Goal: Contribute content: Add original content to the website for others to see

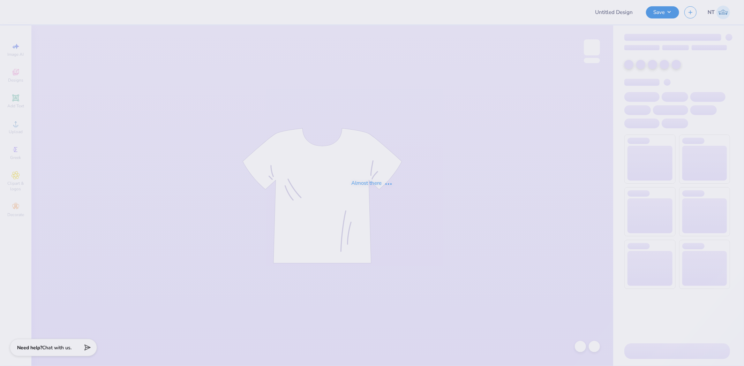
type input "Philo 1"
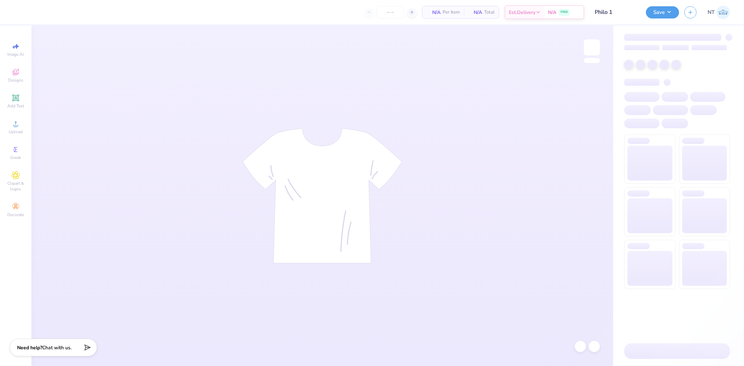
type input "100"
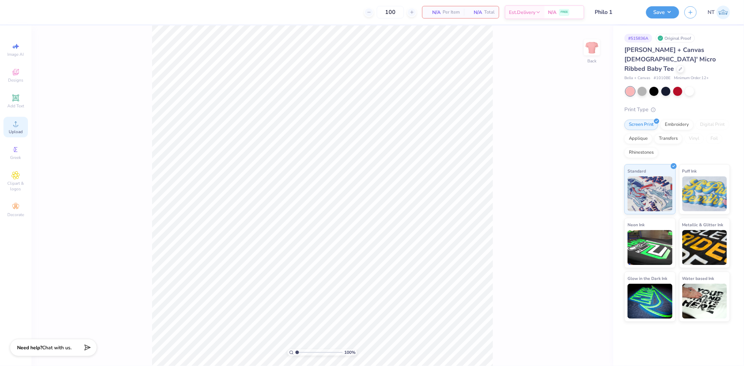
click at [7, 128] on div "Upload" at bounding box center [15, 127] width 24 height 21
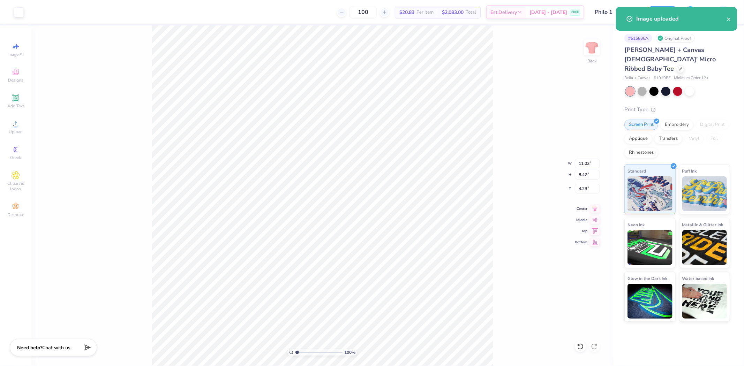
type input "5.70"
type input "4.36"
type input "8.35"
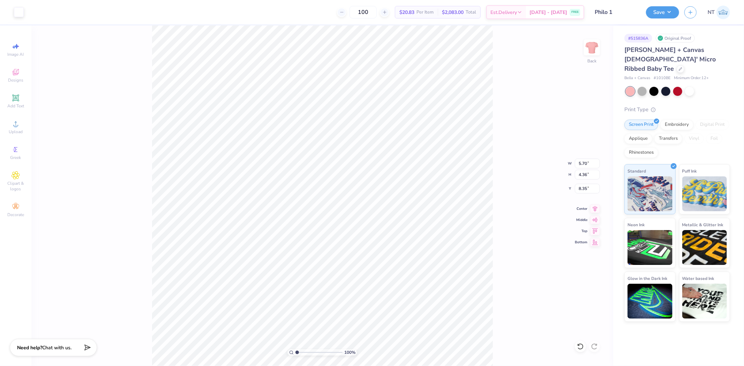
type input "2.75"
type input "3.00"
type input "4.63"
type input "3.54"
click at [580, 163] on input "4.63" at bounding box center [587, 164] width 25 height 10
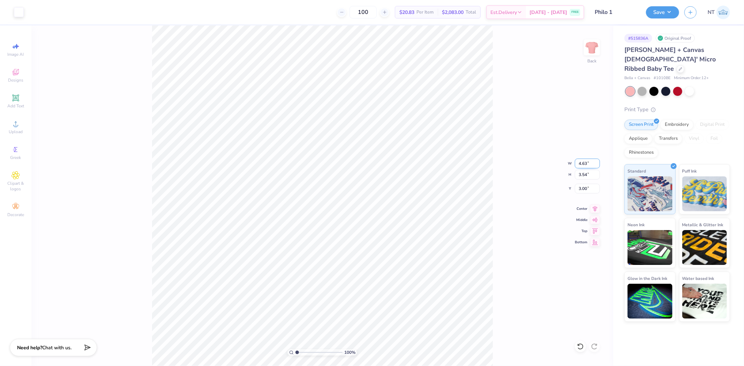
click at [580, 163] on input "4.63" at bounding box center [587, 164] width 25 height 10
type input "4.50"
type input "3.44"
click at [579, 184] on input "3.05" at bounding box center [587, 189] width 25 height 10
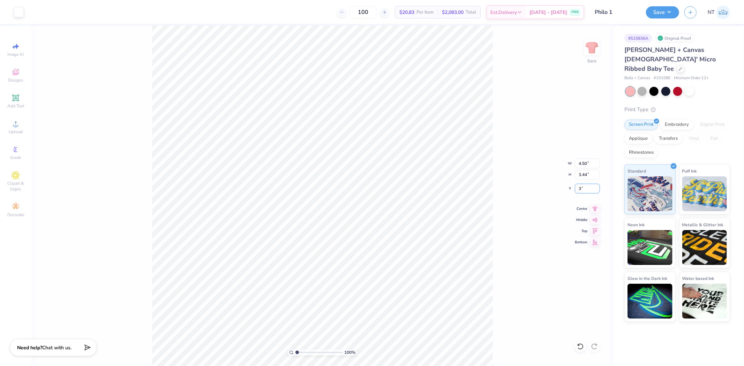
type input "3.00"
type input "1"
click at [579, 162] on input "4.50" at bounding box center [587, 164] width 25 height 10
type input "5.00"
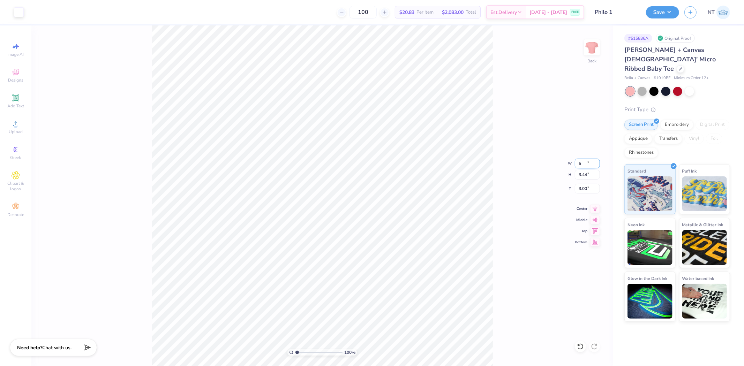
type input "3.82"
click at [579, 190] on input "2.81" at bounding box center [587, 189] width 25 height 10
click at [579, 190] on input "3" at bounding box center [587, 189] width 25 height 10
type input "3.00"
click at [664, 12] on button "Save" at bounding box center [662, 11] width 33 height 12
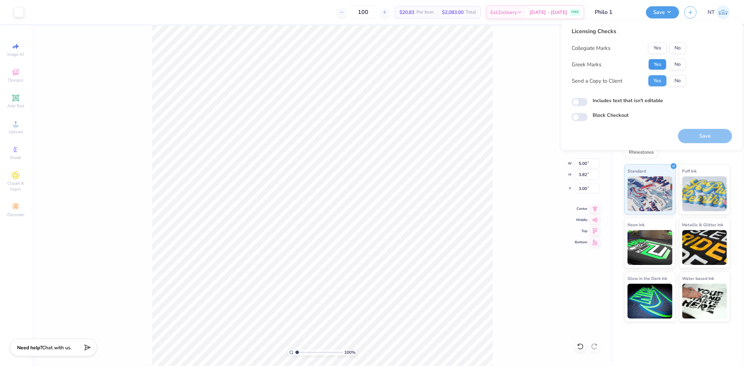
click at [652, 67] on button "Yes" at bounding box center [658, 64] width 18 height 11
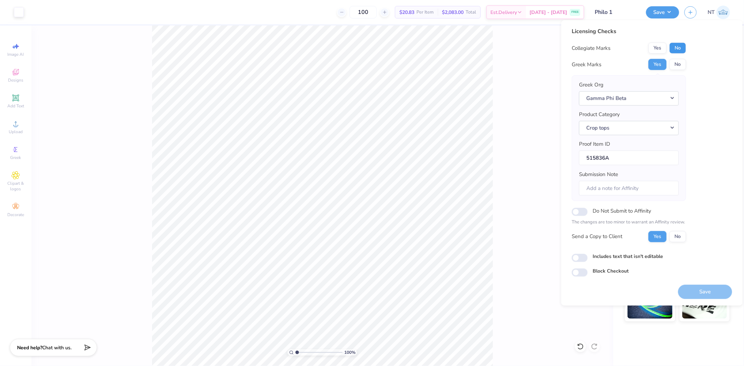
click at [676, 46] on button "No" at bounding box center [677, 48] width 17 height 11
click at [588, 261] on div "Includes text that isn't editable" at bounding box center [652, 257] width 160 height 9
click at [583, 260] on input "Includes text that isn't editable" at bounding box center [580, 258] width 16 height 8
checkbox input "true"
click at [692, 293] on button "Save" at bounding box center [705, 292] width 54 height 14
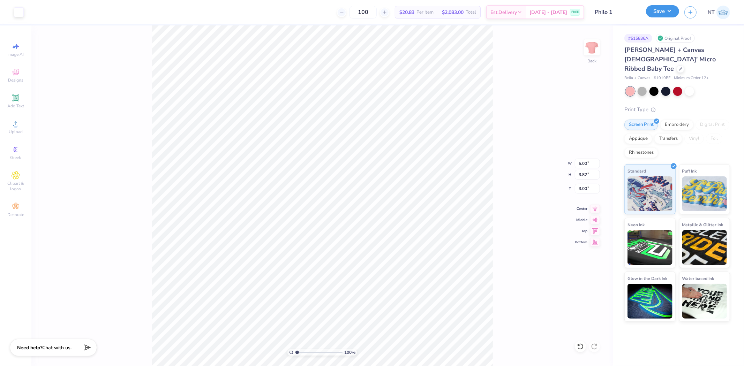
click at [664, 8] on button "Save" at bounding box center [662, 11] width 33 height 12
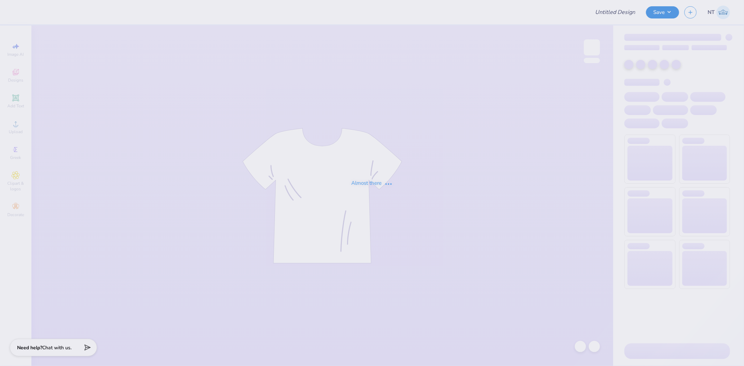
type input "Philo 2"
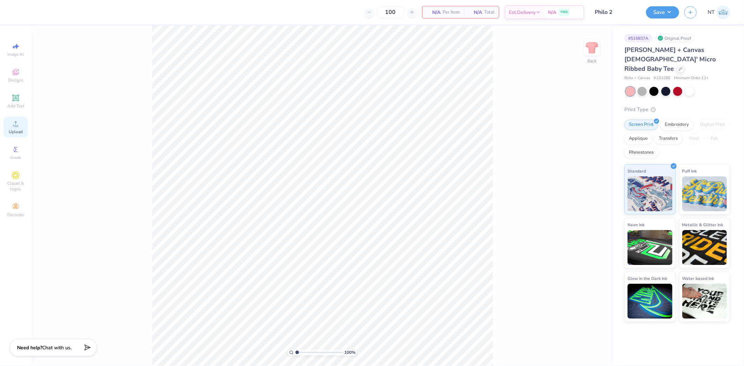
click at [5, 128] on div "Upload" at bounding box center [15, 127] width 24 height 21
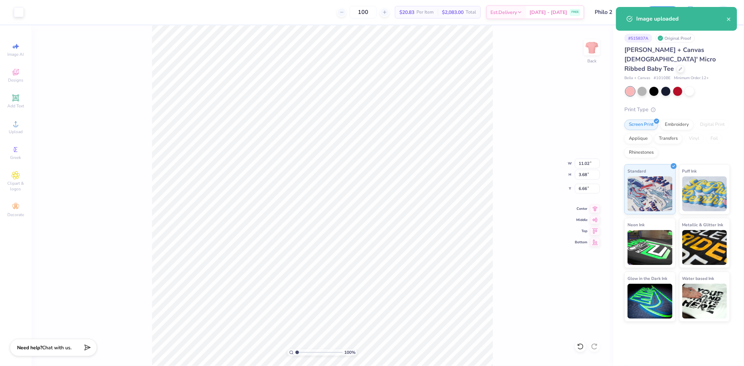
type input "4.82"
type input "1.61"
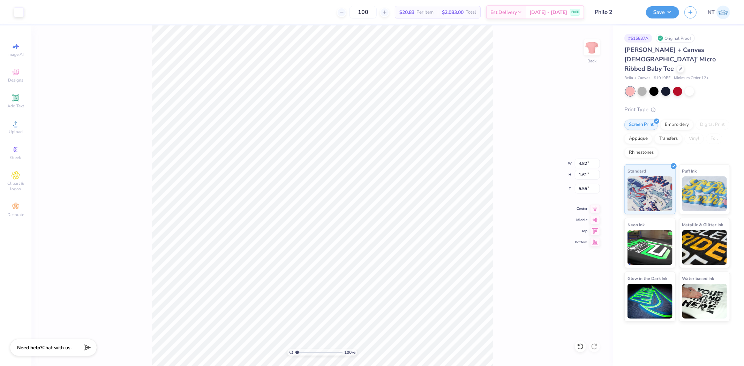
type input "4.22"
click at [20, 103] on span "Add Text" at bounding box center [15, 106] width 17 height 6
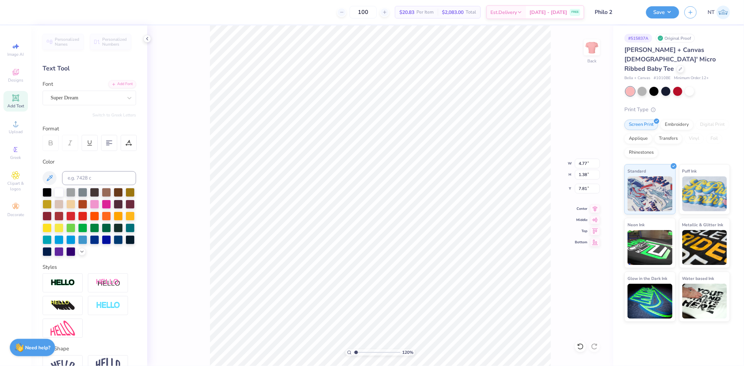
click at [121, 78] on div "Personalized Names Personalized Numbers Text Tool Add Font Font Super Dream Swi…" at bounding box center [89, 195] width 116 height 341
click at [121, 83] on div "Add Font" at bounding box center [123, 84] width 28 height 8
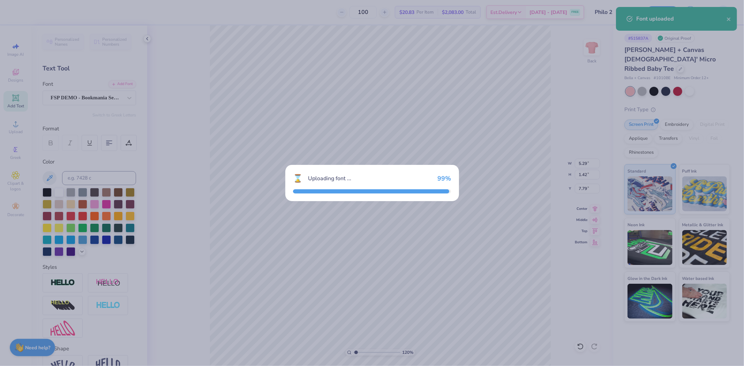
type input "1.20355278054301"
type input "5.29"
type input "1.42"
type input "7.79"
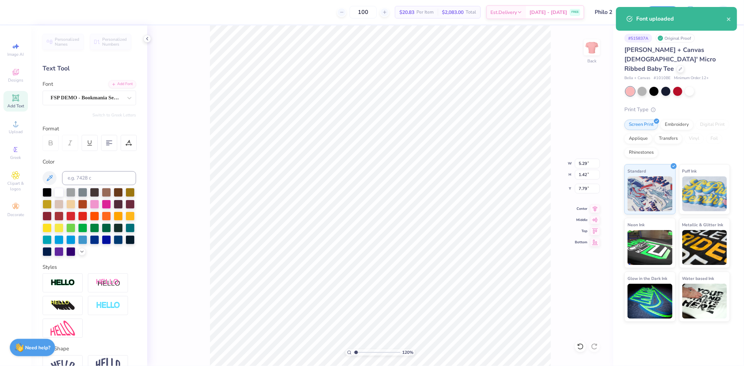
type input "1.20355278054301"
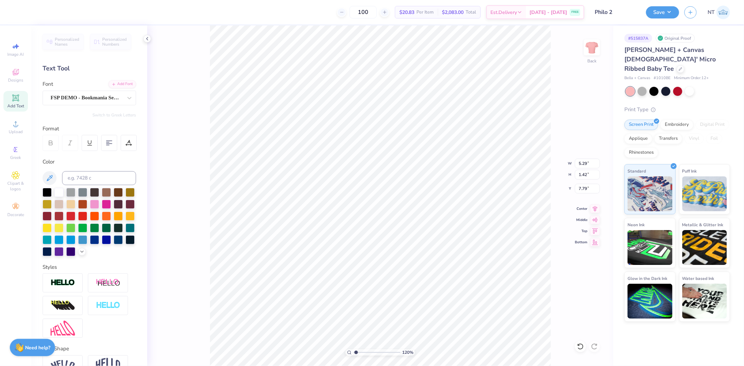
type textarea "TEGamma Phi BetaXT"
click at [125, 143] on div at bounding box center [129, 143] width 16 height 16
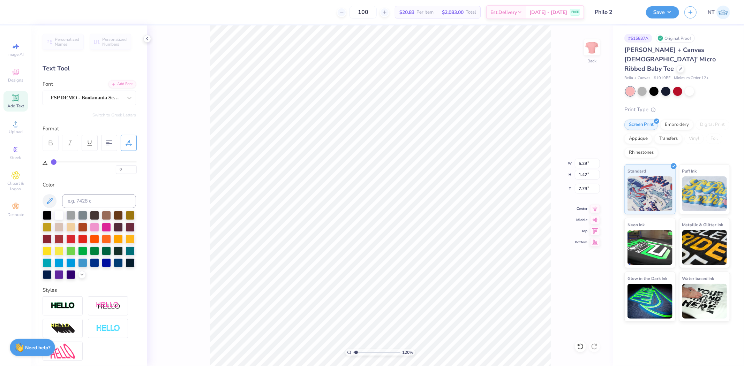
scroll to position [74, 0]
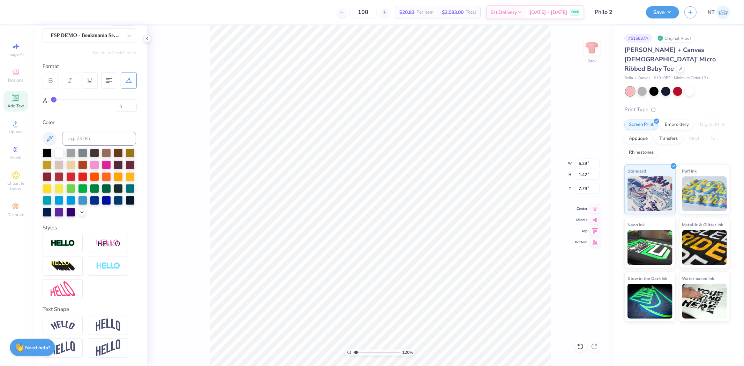
type input "1.20355278054301"
type textarea "G"
type input "1.20355278054301"
type textarea "GA"
type input "1.20355278054301"
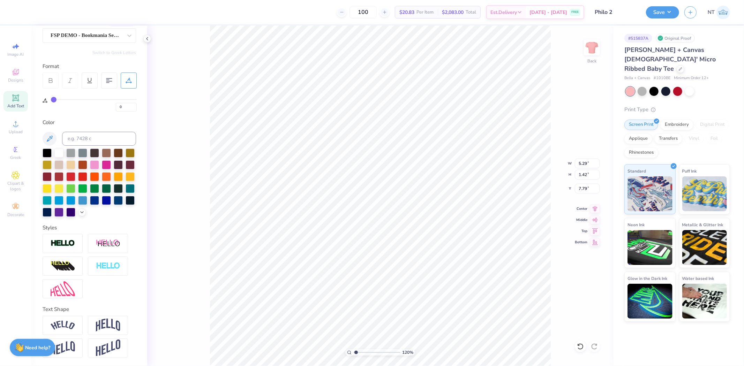
type textarea "GAM"
type input "1.20355278054301"
type textarea "[PERSON_NAME]"
type input "1.20355278054301"
type textarea "GAMMA"
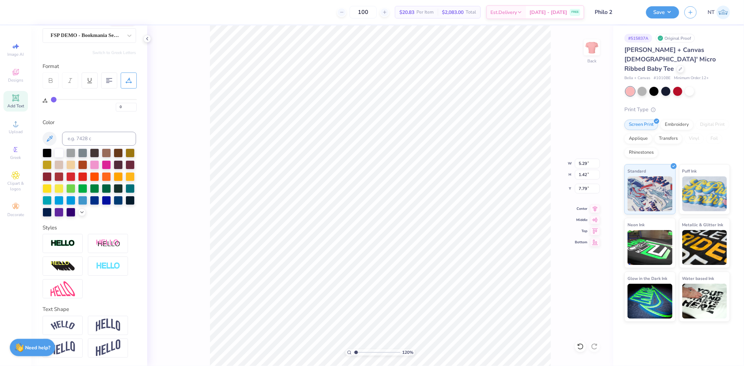
type input "1.20355278054301"
type textarea "GAMMA"
type input "1.20355278054301"
type textarea "GAMMA P"
type input "1.20355278054301"
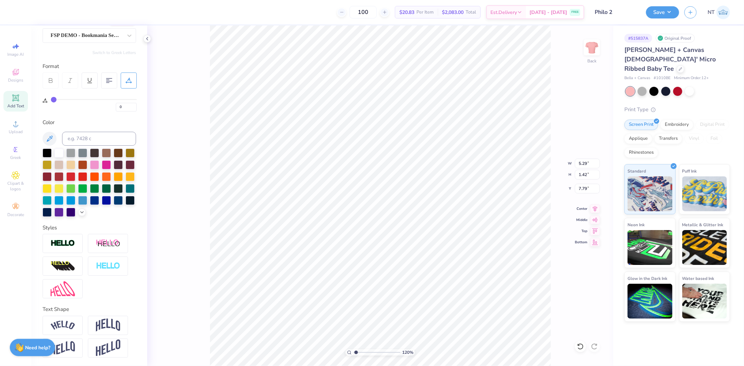
type textarea "GAMMA PH"
type input "1.20355278054301"
type textarea "GAMMA PHI"
type input "1.20355278054301"
type textarea "GAMMA PHI"
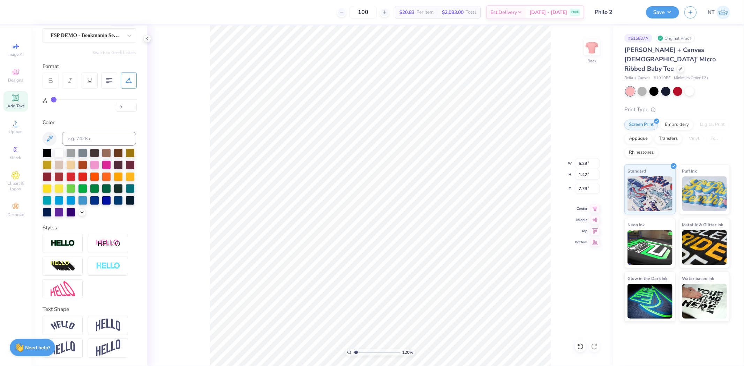
type input "1.20355278054301"
type textarea "GAMMA PHI B"
type input "1.20355278054301"
type textarea "GAMMA PHI BE"
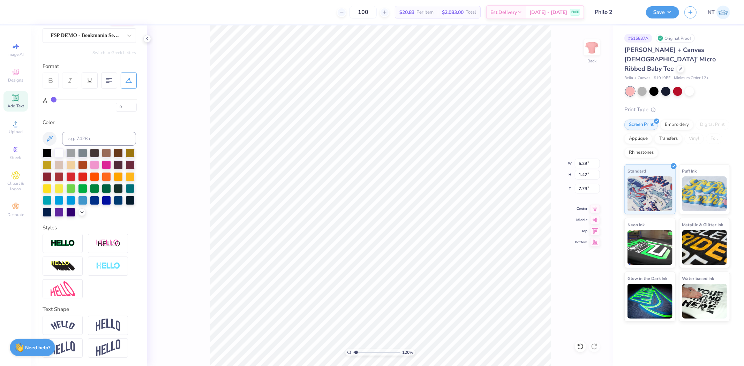
type input "1.20355278054301"
type textarea "GAMMA PHI BET"
type input "1.20355278054301"
type textarea "GAMMA PHI BETA"
type input "1.20355278054301"
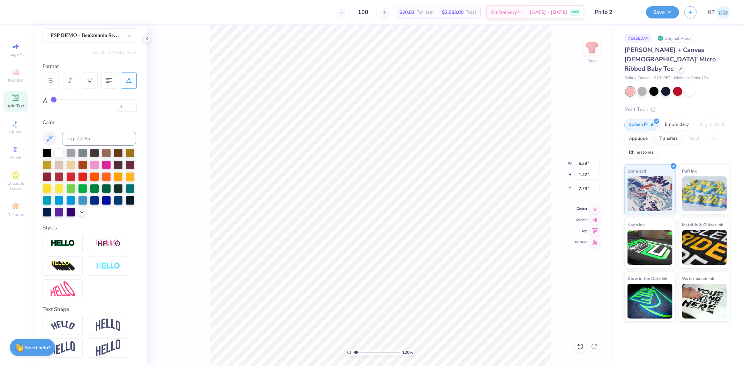
type input "11.02"
type input "0.90"
type input "8.05"
type input "1.20355278054301"
type input "8.38"
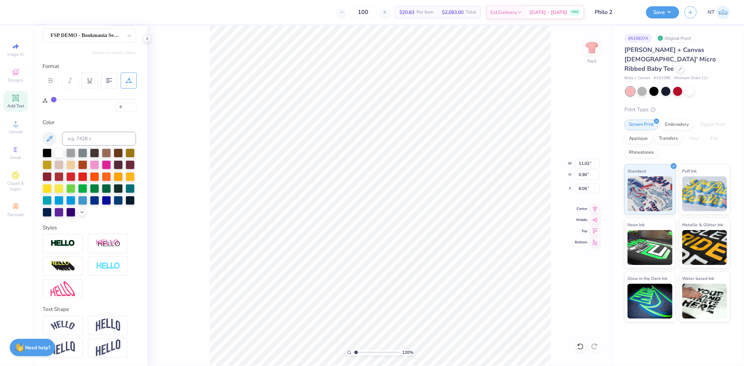
type input "0.69"
type input "8.26"
click at [72, 329] on img at bounding box center [63, 325] width 24 height 9
type input "1.20355278054301"
type input "8.93"
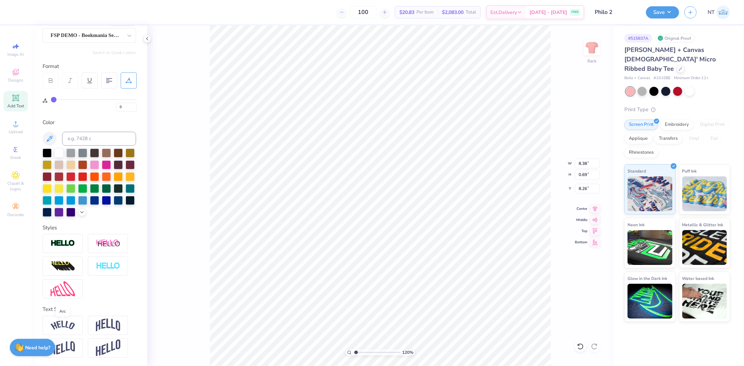
type input "1.89"
type input "7.67"
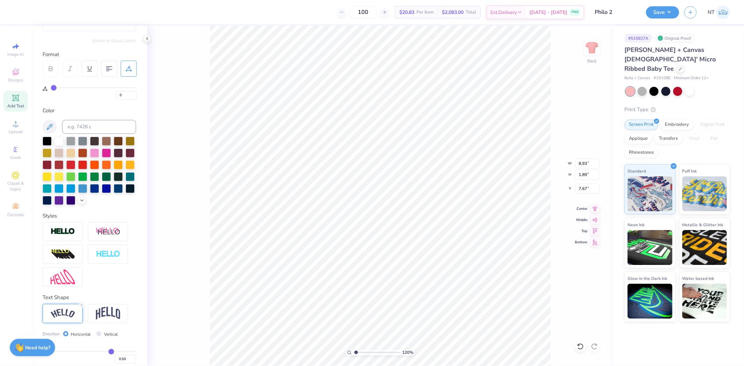
scroll to position [115, 0]
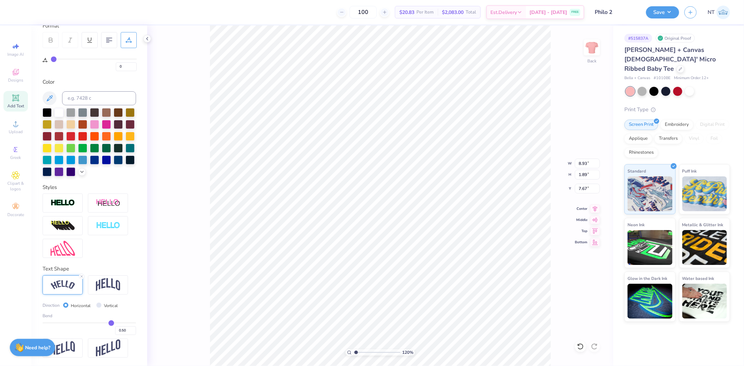
click at [115, 321] on div "Bend 0.50" at bounding box center [89, 324] width 93 height 22
type input "0.77"
click at [118, 323] on input "range" at bounding box center [89, 323] width 93 height 1
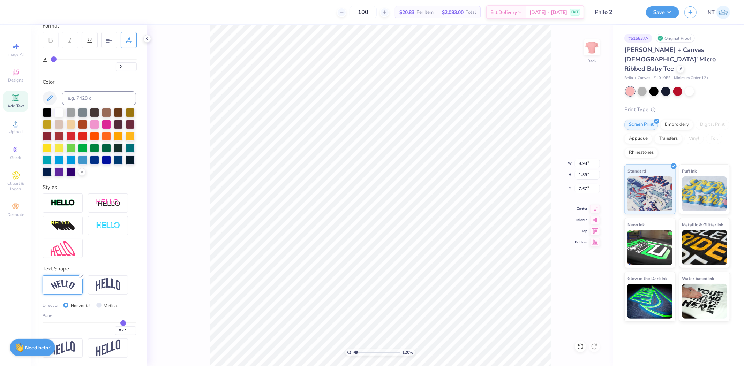
type input "1.20355278054301"
type input "9.35"
type input "3.37"
type input "6.92"
type input "1.20355278054301"
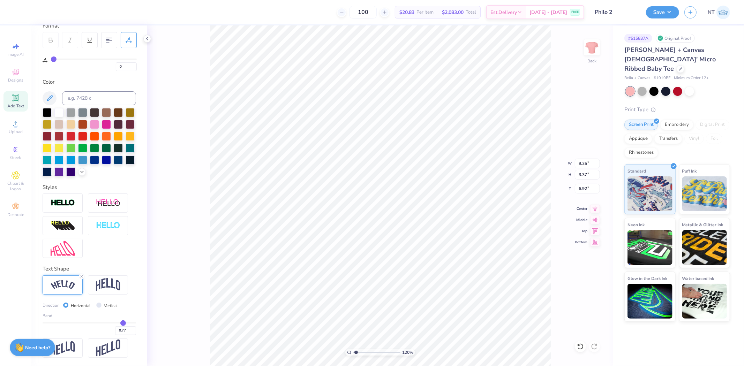
type input "6.70"
type input "2.42"
type input "7.88"
type input "1.20355278054301"
type input "3.59"
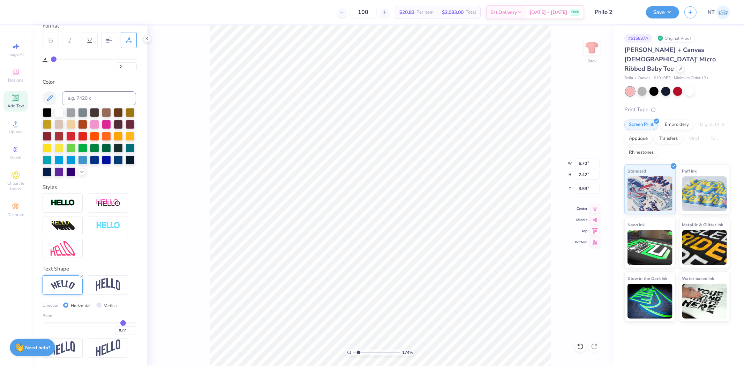
type input "1.74339349688841"
type input "3.00"
click at [111, 323] on div "0.77" at bounding box center [89, 329] width 93 height 13
type input "0.72"
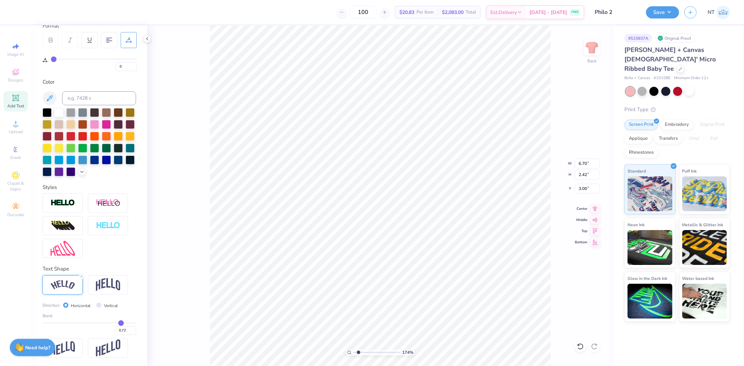
type input "0.7"
type input "0.70"
type input "0.69"
type input "0.67"
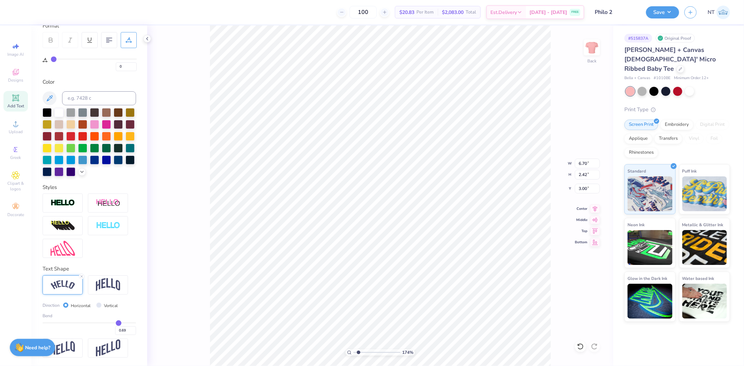
type input "0.67"
type input "0.64"
type input "0.63"
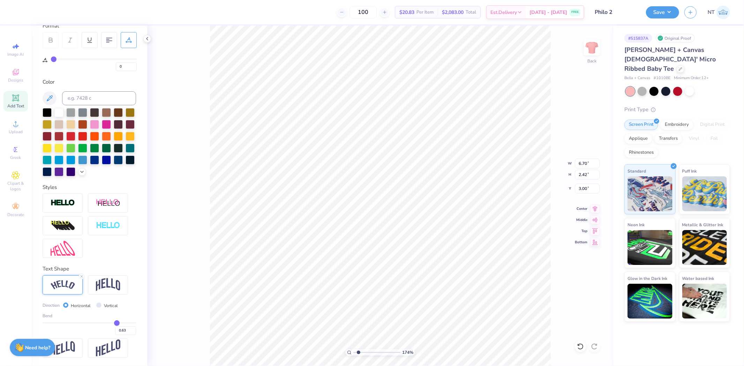
type input "0.62"
type input "0.61"
type input "0.6"
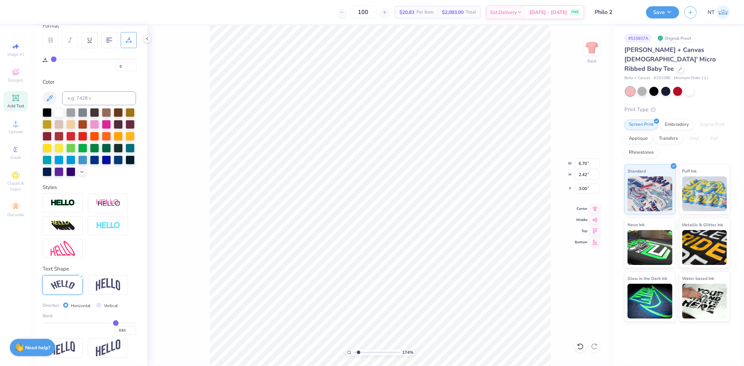
type input "0.60"
type input "0.59"
drag, startPoint x: 116, startPoint y: 321, endPoint x: 110, endPoint y: 321, distance: 5.9
type input "0.59"
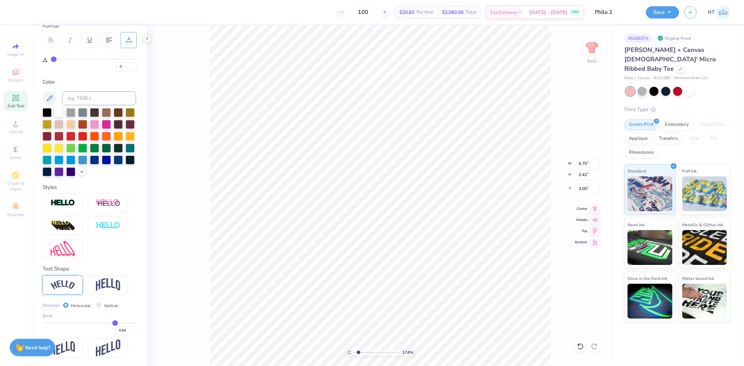
click at [110, 323] on input "range" at bounding box center [89, 323] width 93 height 1
type input "1.74339349688841"
type input "6.50"
type input "1.67"
type input "3.37"
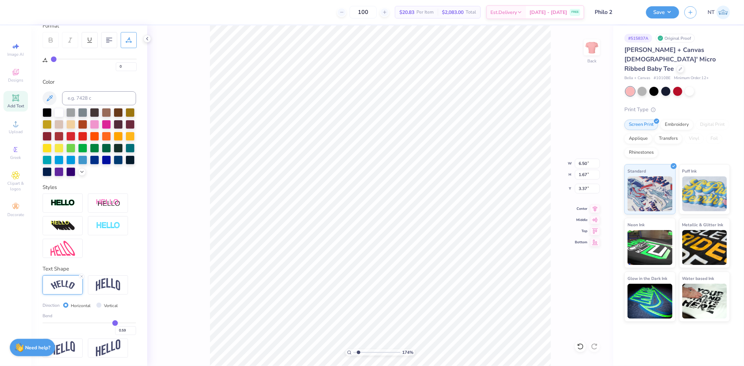
type input "1.74339349688841"
type input "3.66"
type input "0.71"
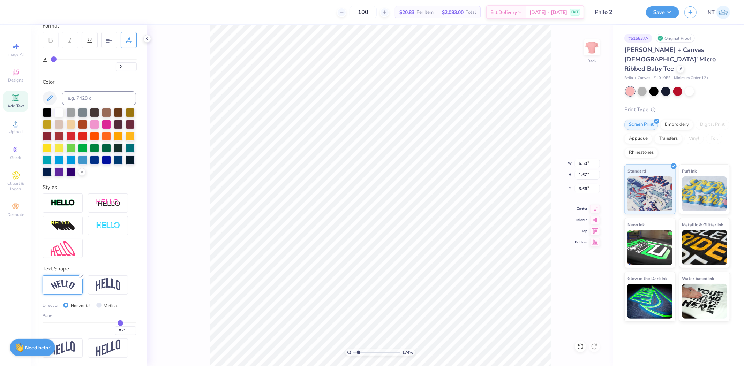
click at [115, 323] on input "range" at bounding box center [89, 323] width 93 height 1
type input "1.74339349688841"
type input "6.64"
type input "2.15"
type input "3.42"
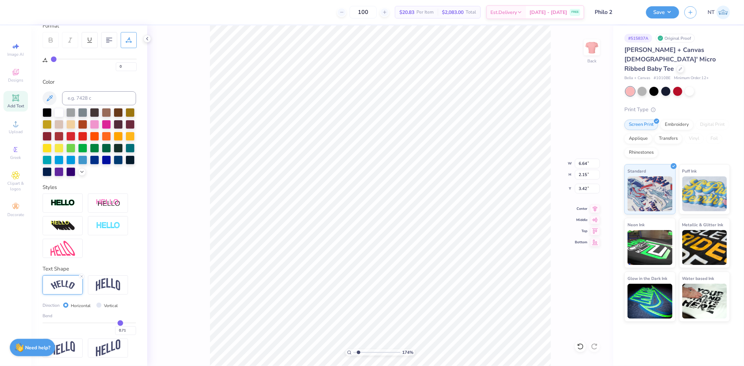
type input "1.74339349688841"
type input "3.00"
type input "1.74339349688841"
type input "3.14"
drag, startPoint x: 592, startPoint y: 214, endPoint x: 596, endPoint y: 211, distance: 4.1
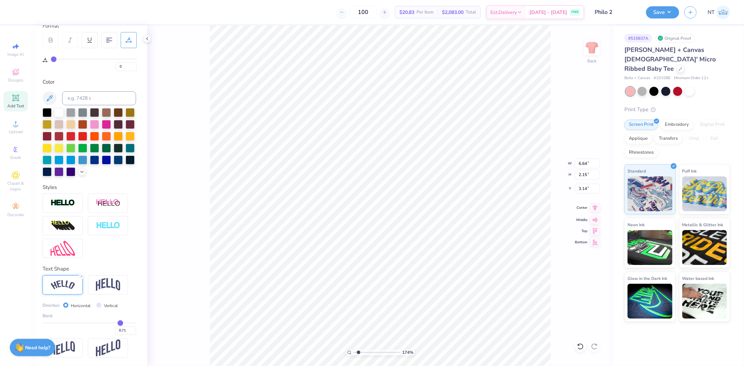
click at [593, 213] on div "174 % Back W 6.64 6.64 " H 2.15 2.15 " Y 3.14 3.14 " Center Middle Top Bottom" at bounding box center [380, 195] width 466 height 341
click at [597, 207] on icon at bounding box center [595, 208] width 10 height 8
type input "1.74339349688841"
type input "0.61"
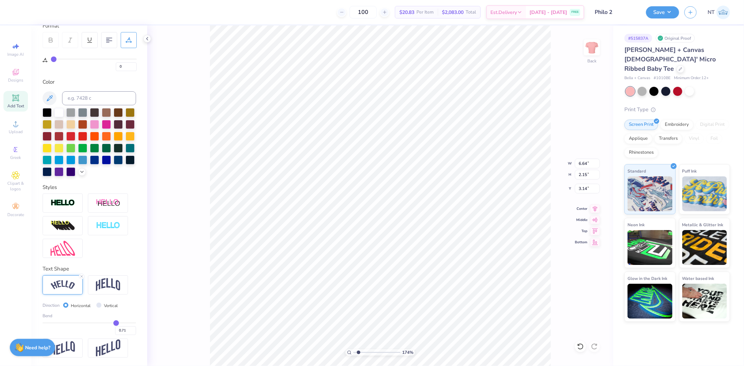
type input "0.61"
click at [111, 323] on input "range" at bounding box center [89, 323] width 93 height 1
type input "1.74339349688841"
type input "6.53"
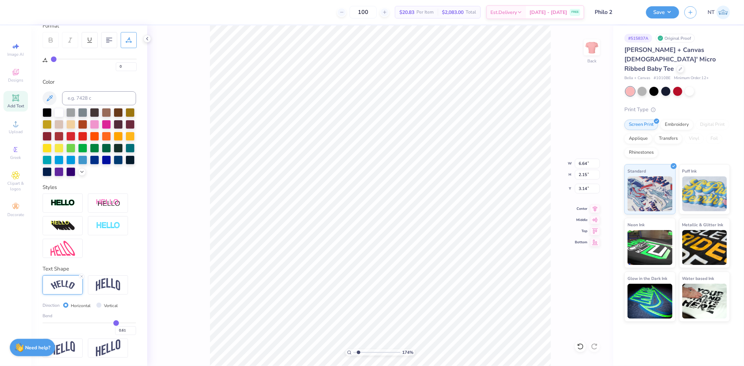
type input "1.75"
type input "3.35"
type input "1.74339349688841"
type input "3.51"
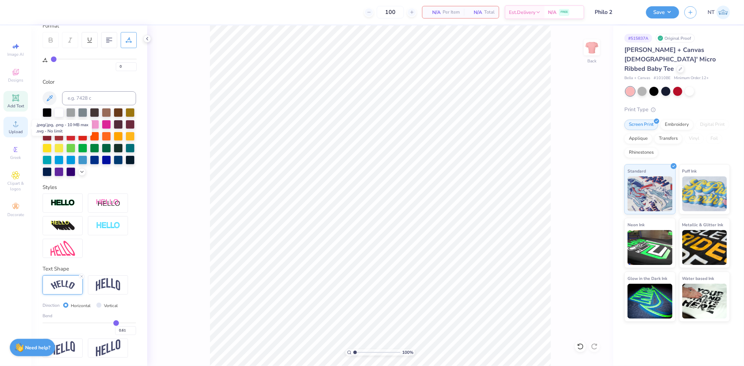
click at [20, 128] on div "Upload" at bounding box center [15, 127] width 24 height 21
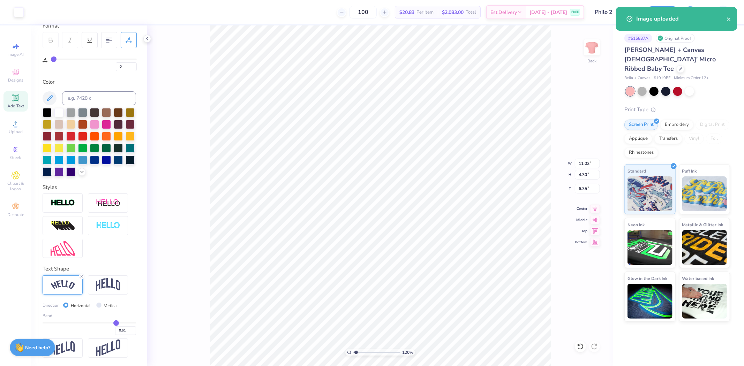
type input "1.20355278054301"
type input "6.76"
type input "2.64"
type input "8.01"
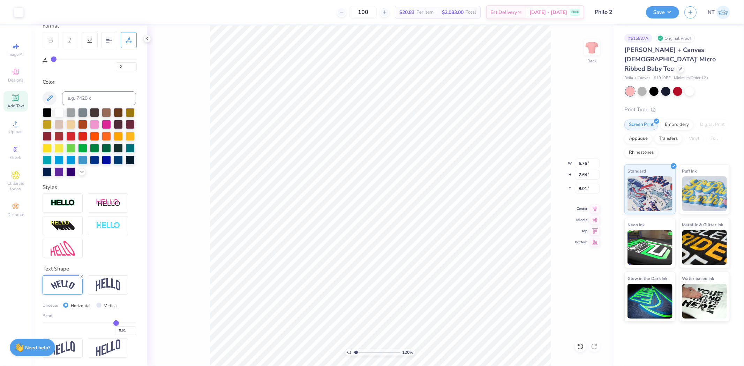
type input "1.20355278054301"
type input "3.00"
click at [582, 165] on input "6.76" at bounding box center [587, 164] width 25 height 10
type input "7"
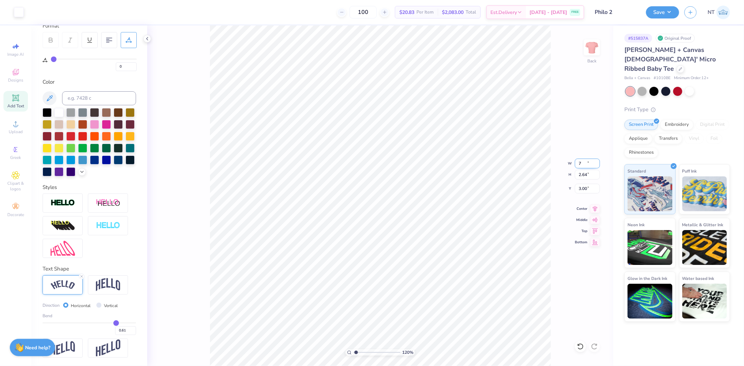
type input "1.20355278054301"
type input "7.00"
type input "2.73"
click at [584, 187] on input "2.95" at bounding box center [587, 189] width 25 height 10
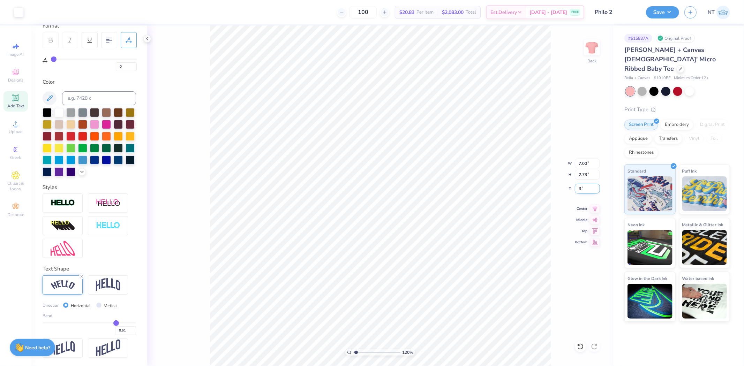
type input "3"
type input "1.20355278054301"
type input "3.00"
click at [8, 104] on span "Add Text" at bounding box center [15, 106] width 17 height 6
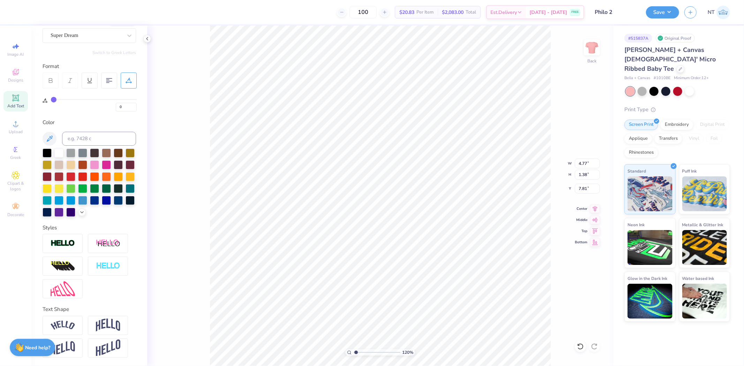
scroll to position [0, 0]
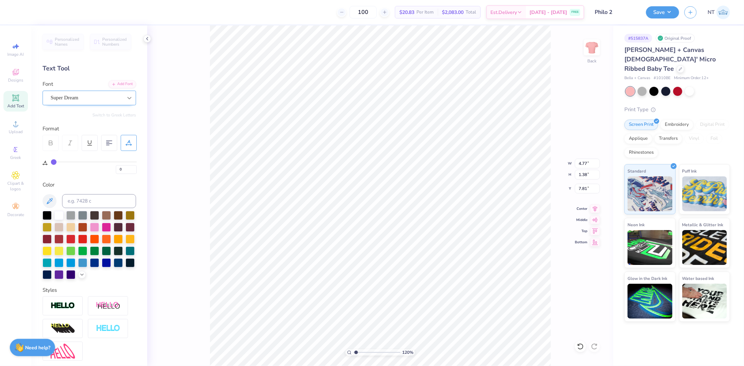
click at [126, 97] on icon at bounding box center [129, 98] width 7 height 7
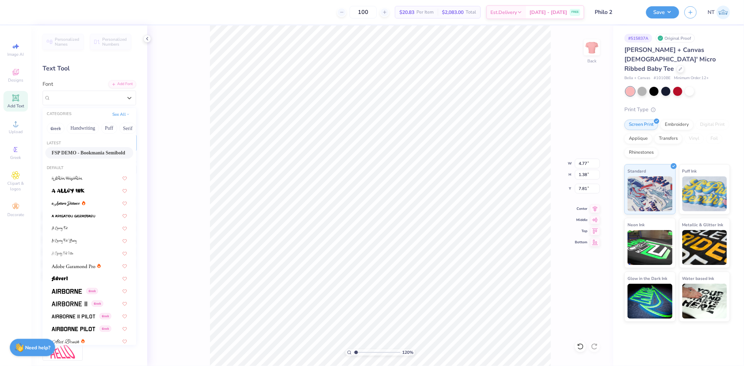
click at [88, 155] on span "FSP DEMO - Bookmania Semibold" at bounding box center [89, 152] width 74 height 7
type input "1.20355278054301"
type input "5.29"
type input "1.42"
type input "7.79"
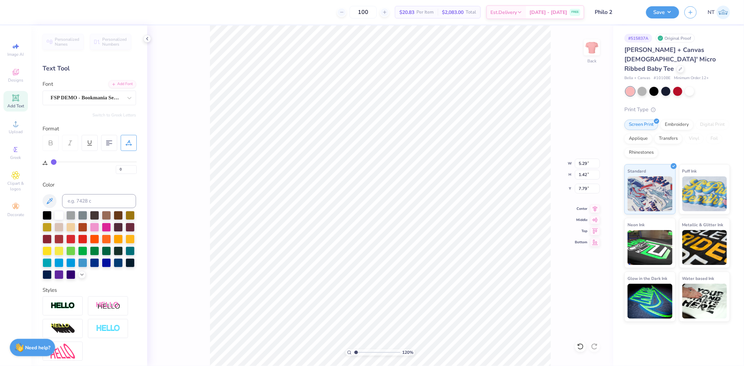
type input "1.20355278054301"
type textarea "Love, Labor, Learning and Loyalty"
type input "1.20355278054301"
type input "11.02"
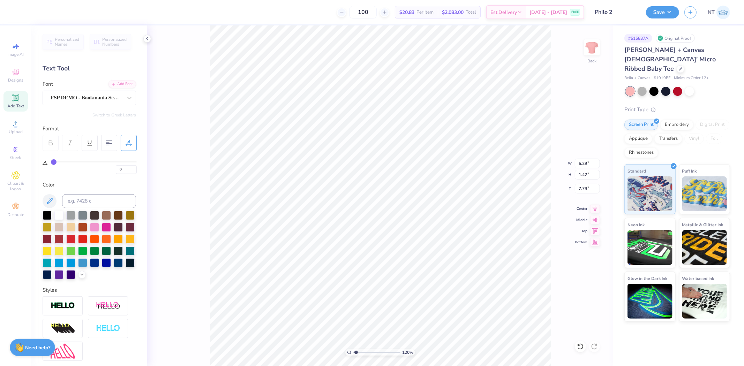
type input "0.66"
type input "8.17"
type input "1.20355278054301"
type input "7.45"
type input "0.44"
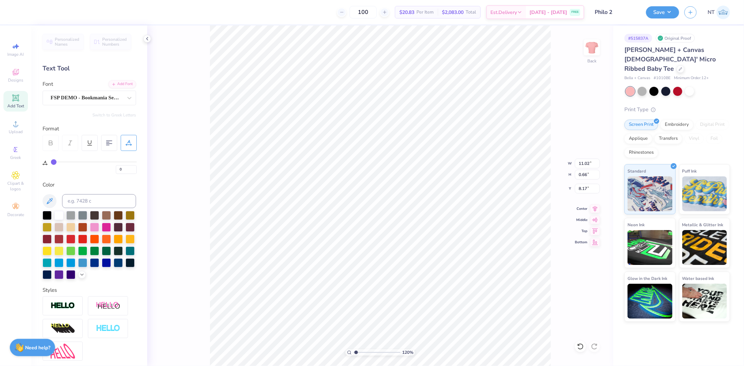
type input "8.38"
type input "1.20355278054301"
type input "5.73"
click at [579, 161] on input "7.45" at bounding box center [587, 164] width 25 height 10
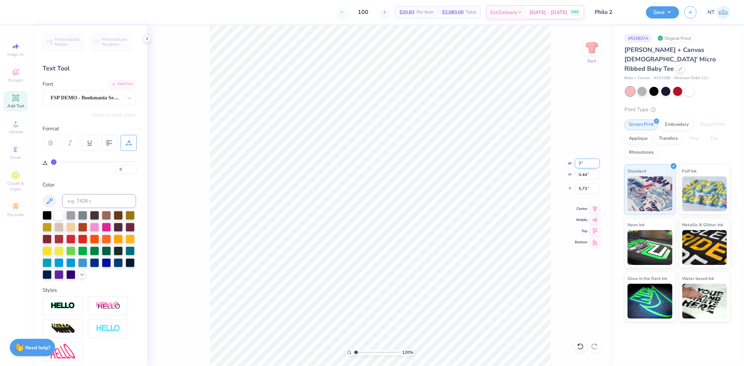
type input "7"
type input "1.20355278054301"
type input "7.00"
type input "0.42"
type input "5.75"
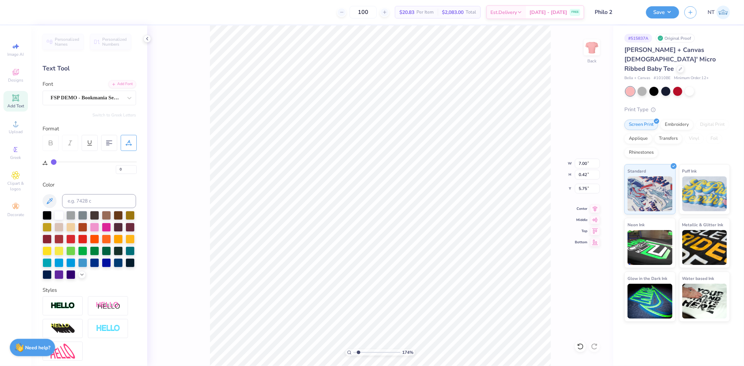
type input "1.74339349688841"
type input "5.88"
type input "1.74339349688841"
type input "7.71"
type input "3.01"
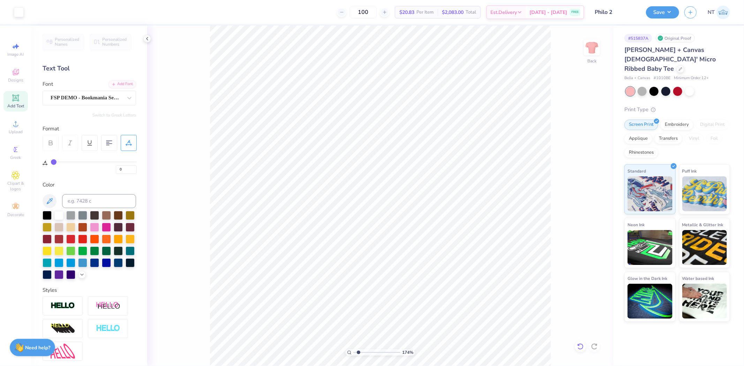
click at [582, 344] on icon at bounding box center [580, 346] width 7 height 7
click at [12, 125] on icon at bounding box center [16, 124] width 8 height 8
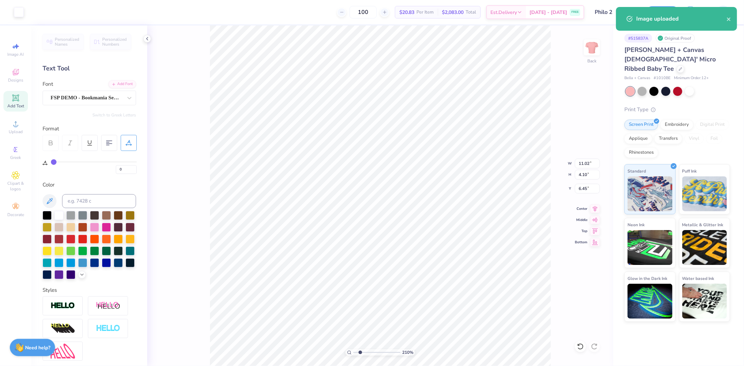
type input "2.09826609076066"
type input "6.62"
type input "2.47"
type input "8.09"
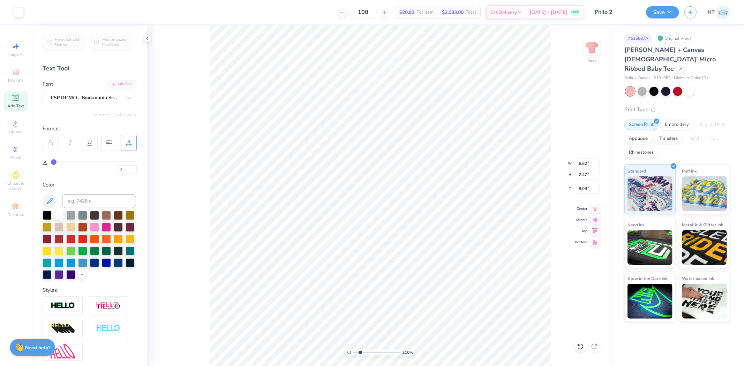
type input "2.09826609076066"
type input "3.26"
type input "2.09826609076066"
click at [588, 162] on input "6.62" at bounding box center [587, 164] width 25 height 10
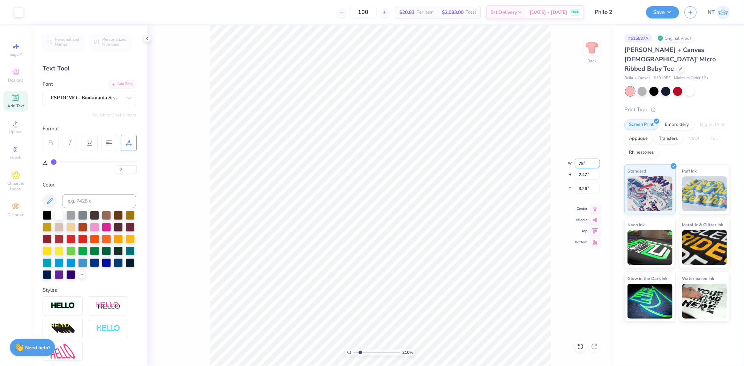
type input "78"
type input "2.09826609076066"
type input "11.07"
type input "4.12"
type input "2.44"
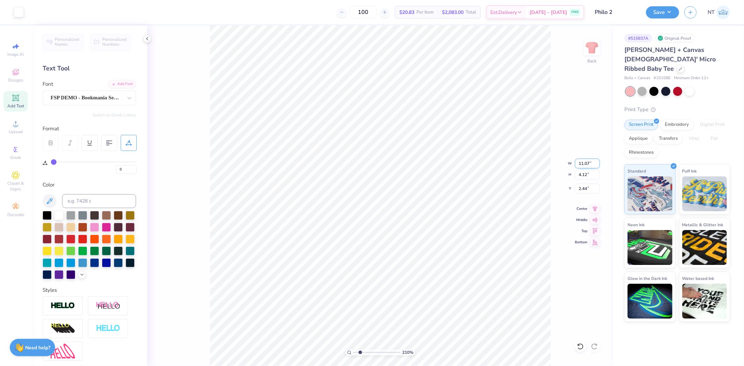
click at [589, 162] on input "11.07" at bounding box center [587, 164] width 25 height 10
type input "7"
type input "2.09826609076066"
type input "7.00"
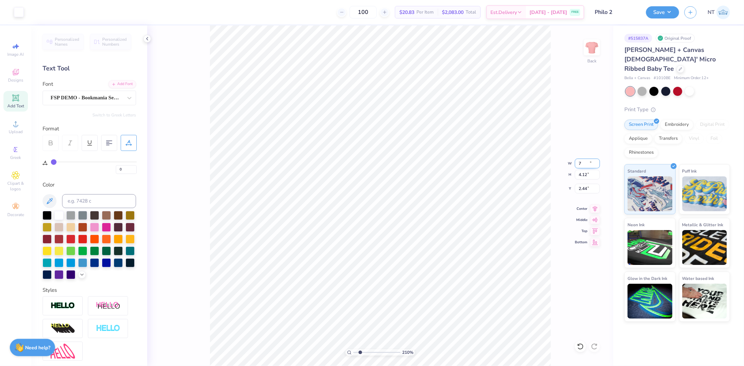
type input "2.61"
type input "3.19"
click at [591, 210] on icon at bounding box center [595, 208] width 10 height 8
click at [14, 125] on icon at bounding box center [16, 124] width 8 height 8
type input "1.44853929555282"
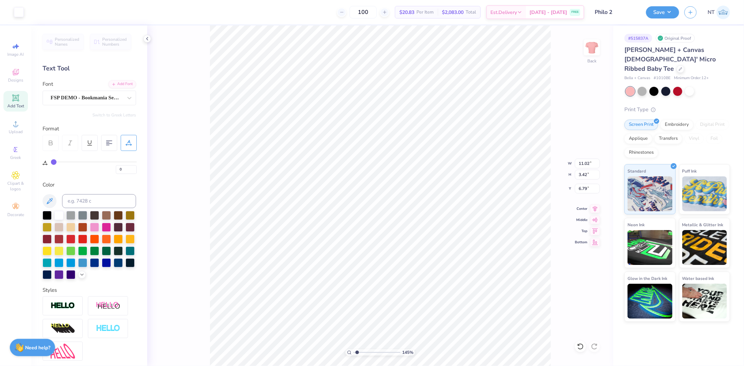
type input "4.52"
type input "1.40"
type input "8.81"
type input "1.44853929555282"
type input "4.29"
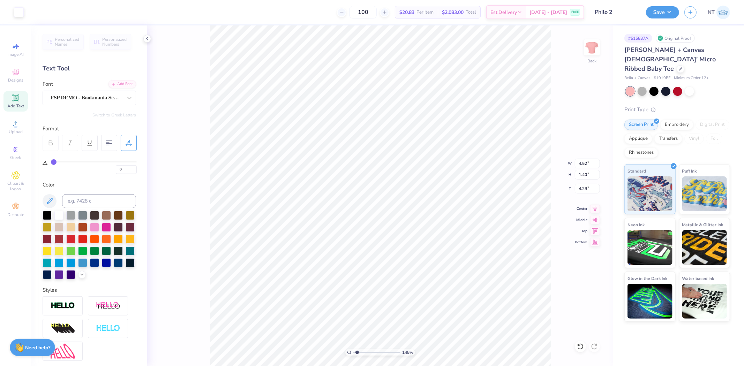
type input "1.44853929555282"
type input "7.06"
type input "2.19"
type input "3.50"
type input "1.44853929555282"
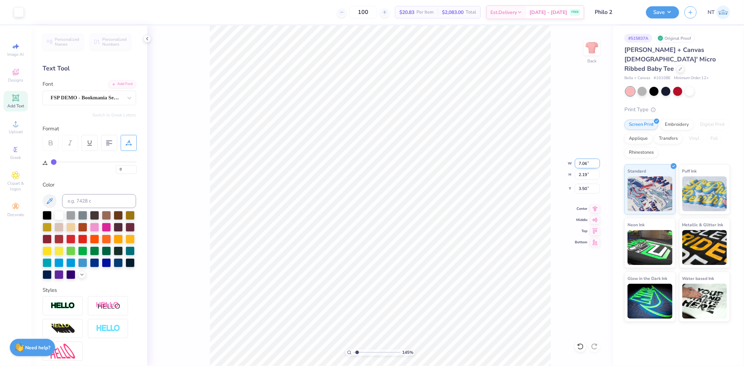
click at [581, 159] on input "7.06" at bounding box center [587, 164] width 25 height 10
type input "7"
type input "1.44853929555282"
type input "7.00"
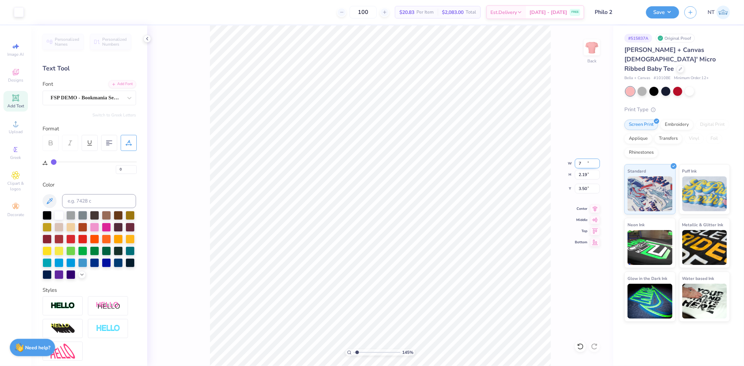
type input "2.17"
type input "3.51"
click at [16, 107] on span "Add Text" at bounding box center [15, 106] width 17 height 6
type input "1.44853929555282"
click at [80, 98] on div "Super Dream" at bounding box center [86, 97] width 73 height 11
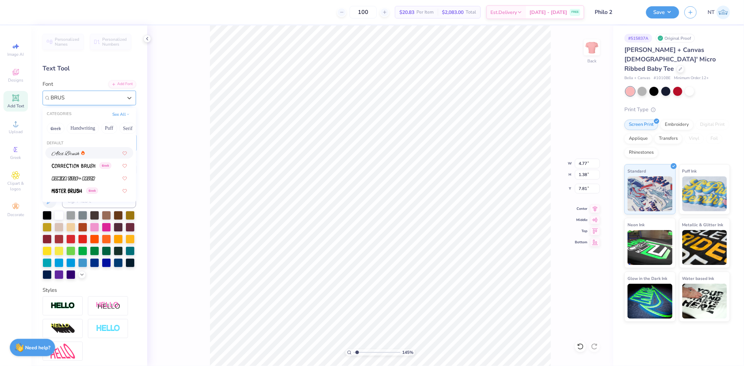
type input "BRUSH"
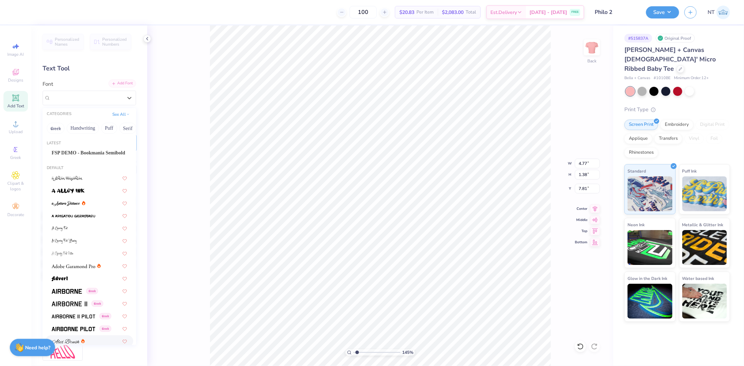
click at [119, 81] on div "Add Font" at bounding box center [123, 84] width 28 height 8
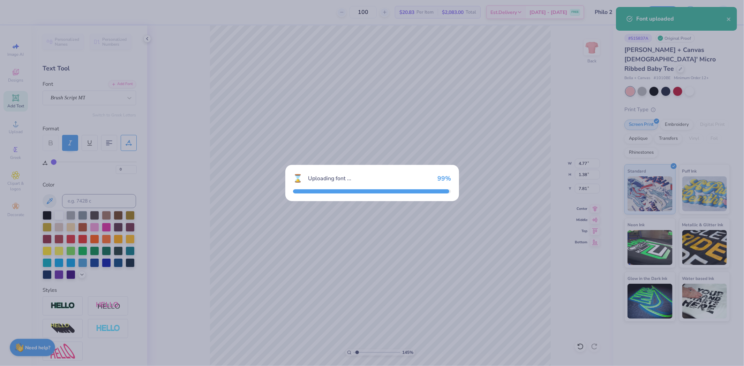
type input "1.44853929555282"
type input "4.68"
type input "1.47"
type input "7.76"
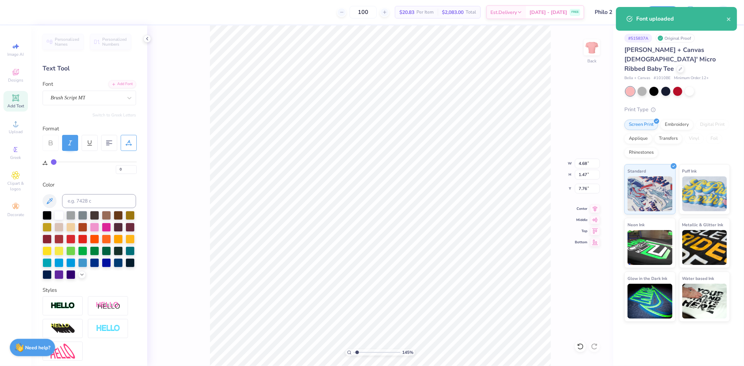
scroll to position [6, 1]
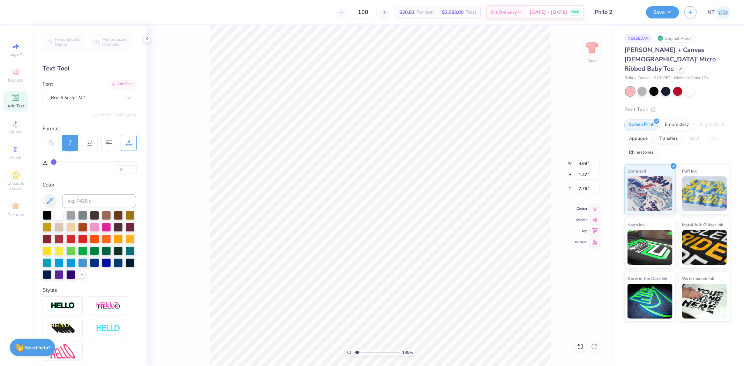
type input "1.44853929555282"
type textarea "ES"
type input "1.44853929555282"
type textarea "EST."
type input "1.44853929555282"
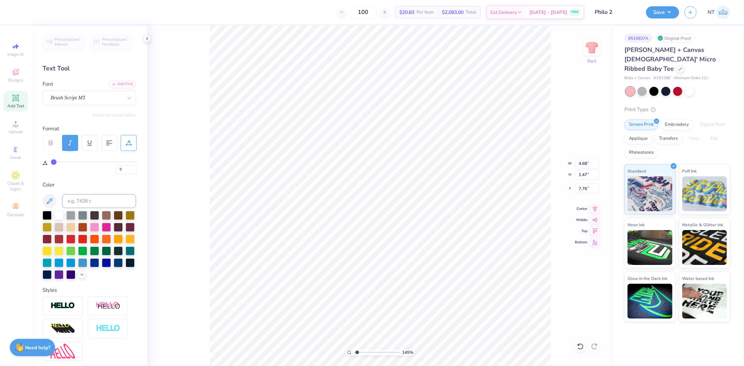
type textarea "EST."
type input "1.44853929555282"
type textarea "Es."
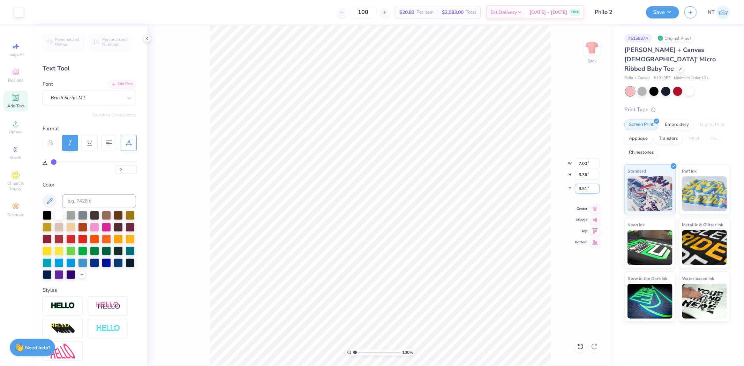
click at [579, 186] on input "3.51" at bounding box center [587, 189] width 25 height 10
click at [671, 11] on button "Save" at bounding box center [662, 11] width 33 height 12
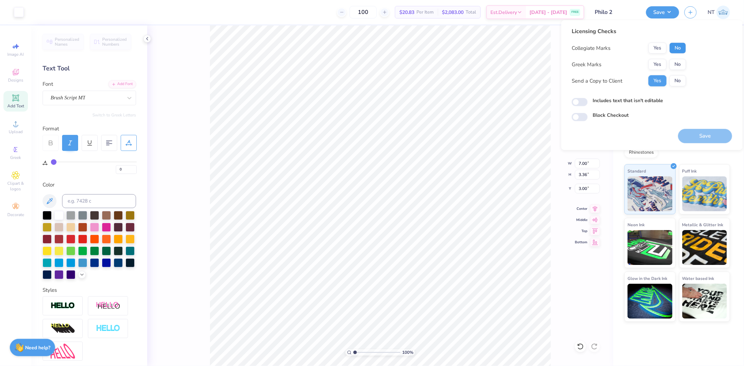
click at [685, 43] on button "No" at bounding box center [677, 48] width 17 height 11
click at [657, 68] on button "Yes" at bounding box center [658, 64] width 18 height 11
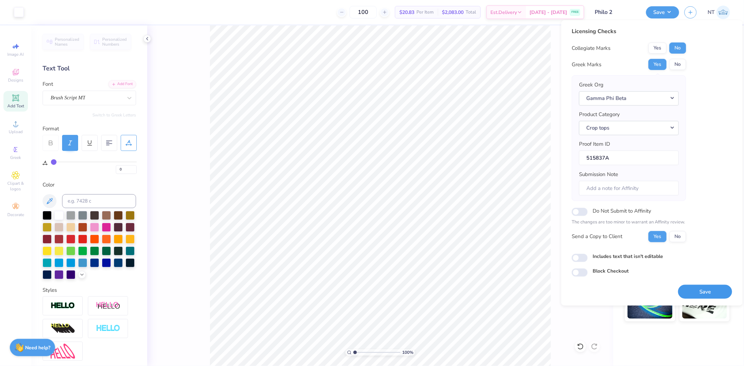
click at [693, 290] on button "Save" at bounding box center [705, 292] width 54 height 14
